Goal: Register for event/course

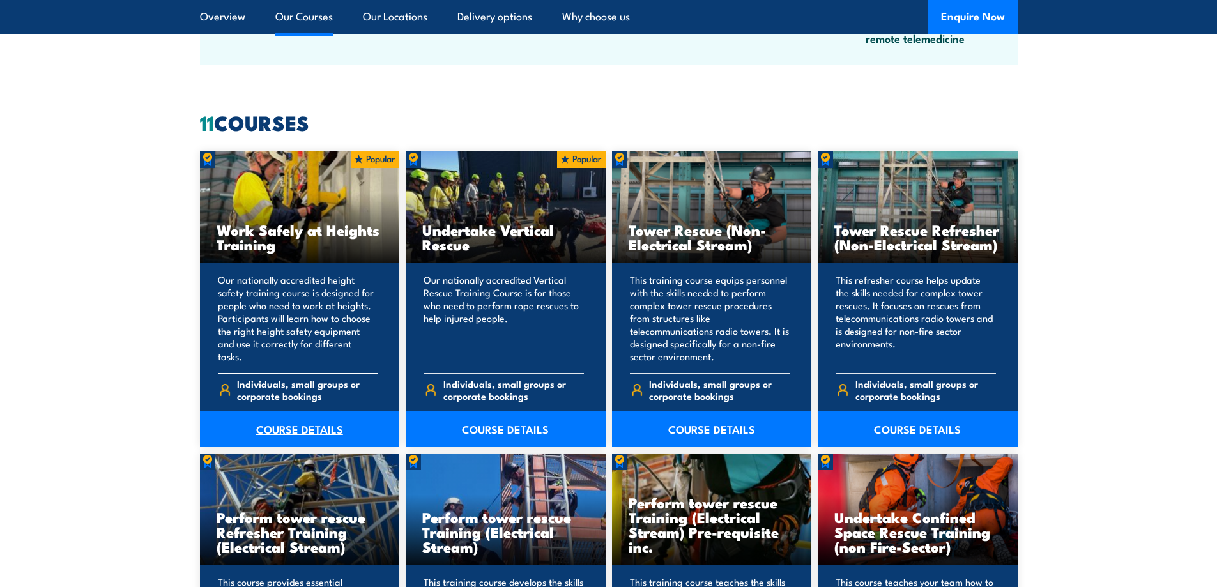
scroll to position [995, 0]
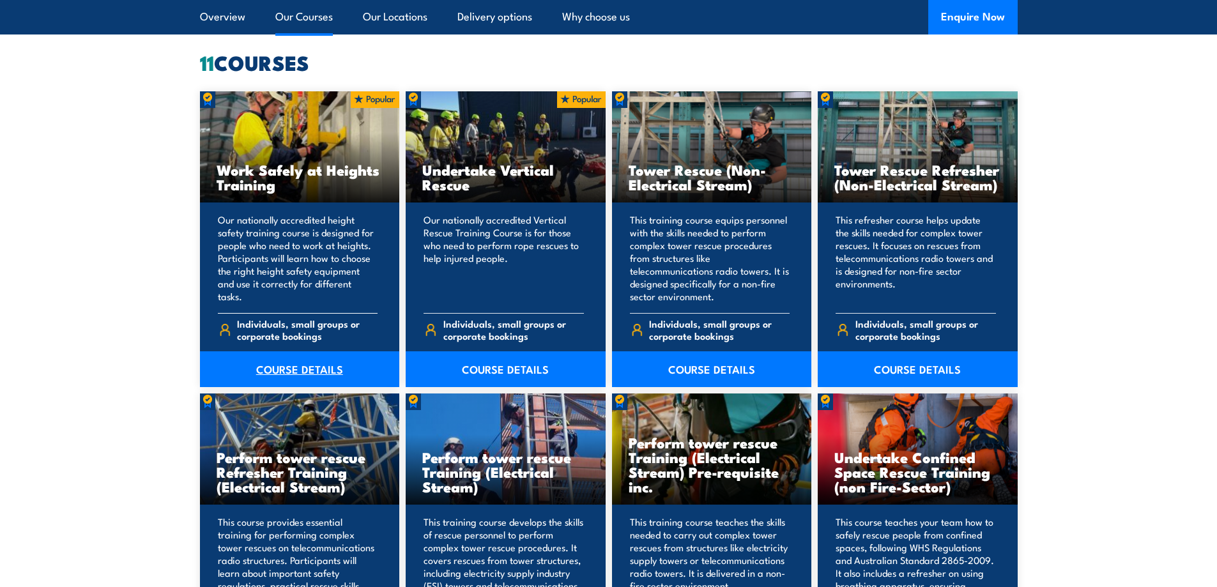
click at [300, 364] on link "COURSE DETAILS" at bounding box center [300, 369] width 200 height 36
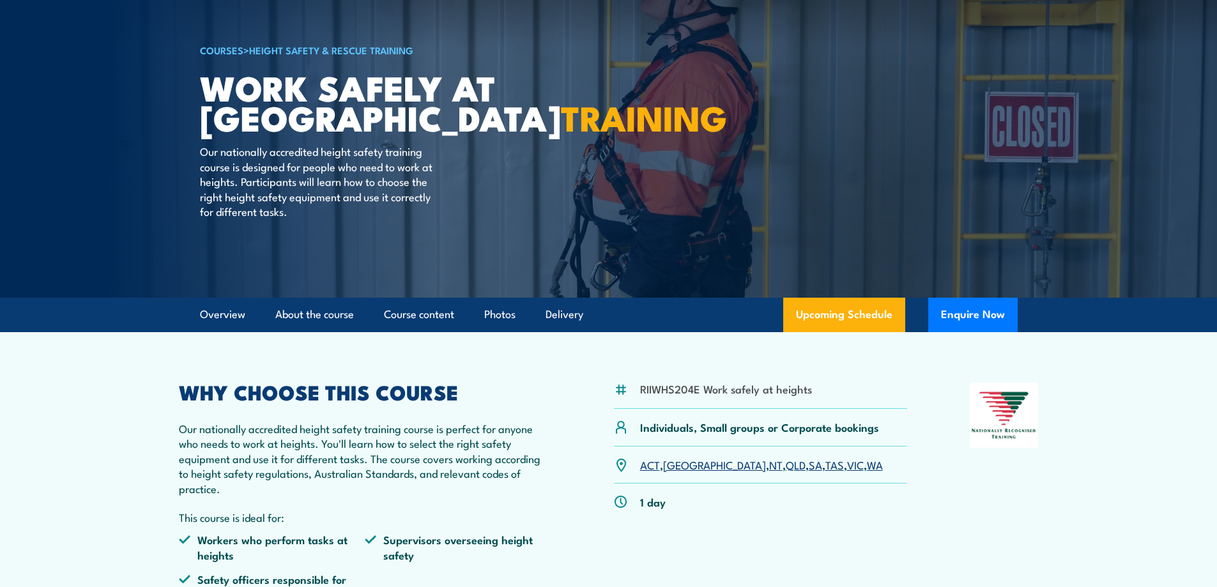
scroll to position [383, 0]
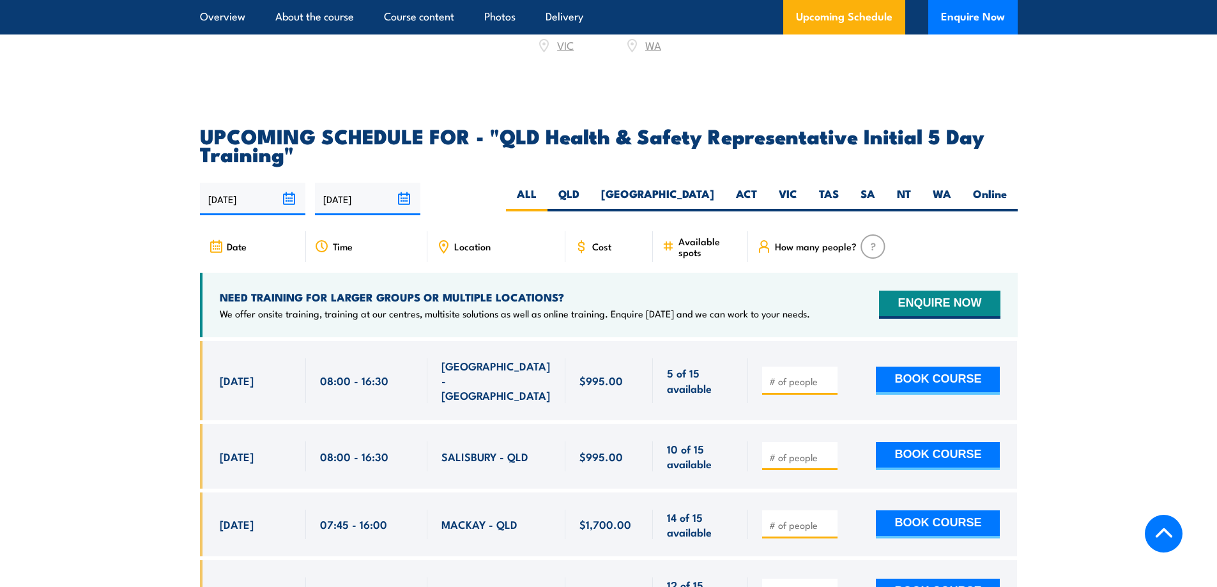
scroll to position [2172, 0]
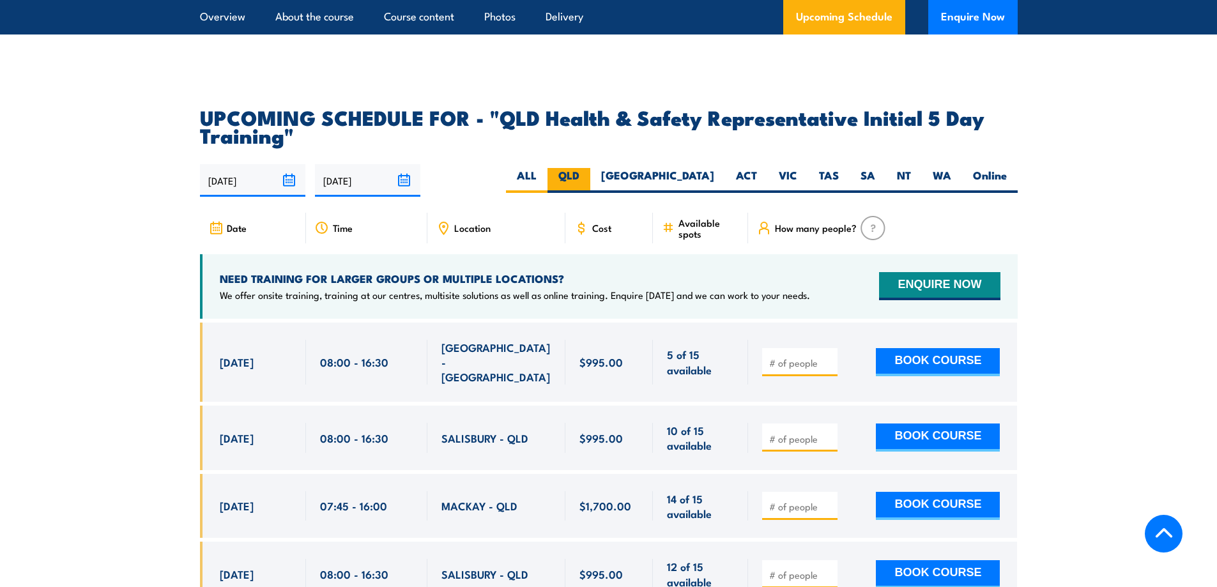
click at [590, 171] on label "QLD" at bounding box center [569, 180] width 43 height 25
click at [588, 171] on input "QLD" at bounding box center [583, 172] width 8 height 8
radio input "true"
